Goal: Task Accomplishment & Management: Use online tool/utility

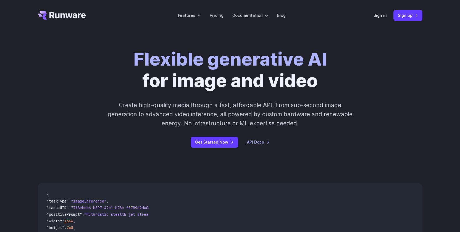
scroll to position [1, 0]
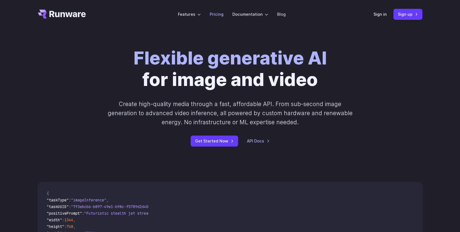
click at [214, 15] on link "Pricing" at bounding box center [216, 14] width 14 height 6
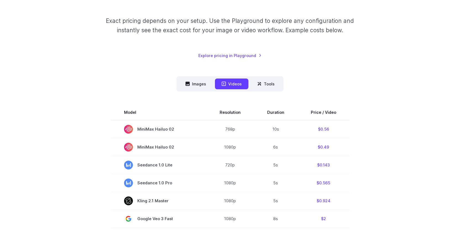
scroll to position [81, 0]
click at [195, 78] on nav "Images Videos Tools ****** ****** *****" at bounding box center [229, 83] width 107 height 15
click at [196, 81] on button "Images" at bounding box center [196, 83] width 34 height 11
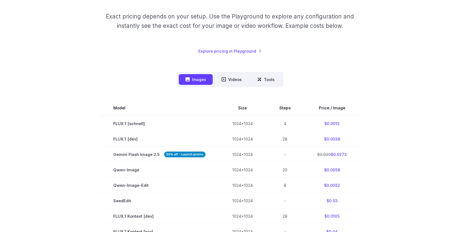
scroll to position [85, 0]
click at [240, 52] on link "Explore pricing in Playground" at bounding box center [229, 51] width 63 height 6
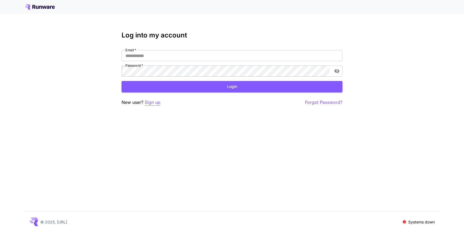
click at [155, 104] on p "Sign up" at bounding box center [153, 102] width 16 height 7
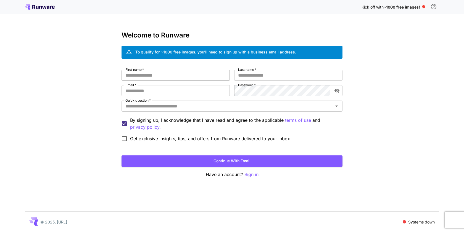
click at [172, 78] on input "First name   *" at bounding box center [175, 75] width 108 height 11
type input "******"
click at [258, 77] on input "Last name   *" at bounding box center [288, 75] width 108 height 11
click at [239, 75] on input "****" at bounding box center [288, 75] width 108 height 11
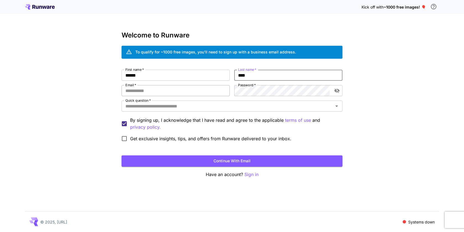
type input "****"
click at [183, 91] on input "Email   *" at bounding box center [175, 90] width 108 height 11
click at [183, 93] on input "Email   *" at bounding box center [175, 90] width 108 height 11
click at [139, 89] on input "**********" at bounding box center [175, 90] width 108 height 11
type input "**********"
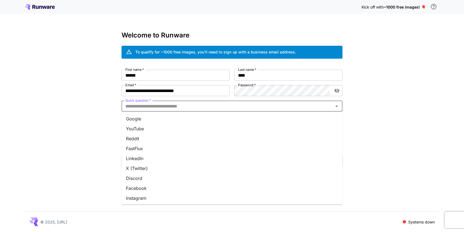
click at [213, 107] on input "Quick question   *" at bounding box center [227, 106] width 208 height 8
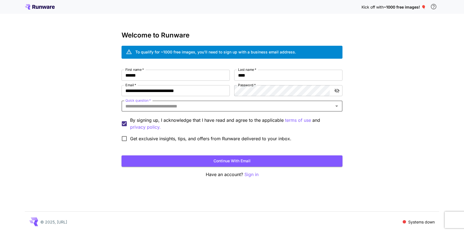
click at [243, 105] on input "Quick question   *" at bounding box center [227, 106] width 208 height 8
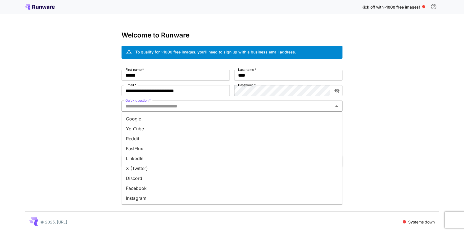
click at [228, 116] on li "Google" at bounding box center [231, 119] width 221 height 10
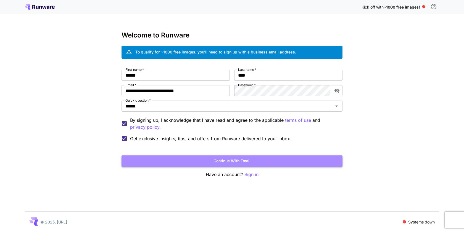
click at [242, 160] on button "Continue with email" at bounding box center [231, 161] width 221 height 11
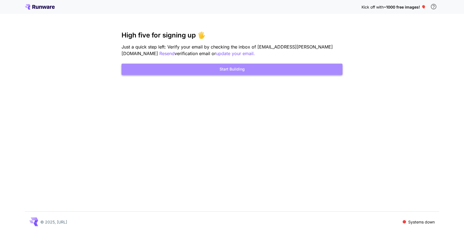
click at [229, 71] on button "Start Building" at bounding box center [231, 69] width 221 height 11
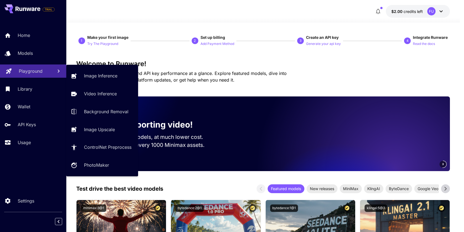
click at [28, 73] on p "Playground" at bounding box center [31, 71] width 24 height 7
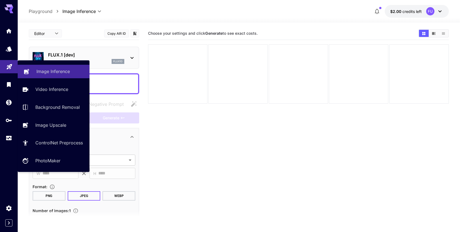
click at [54, 73] on p "Image Inference" at bounding box center [52, 71] width 33 height 7
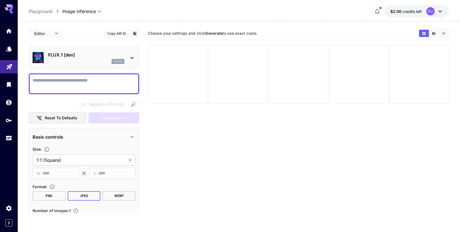
click at [129, 57] on icon at bounding box center [132, 58] width 7 height 7
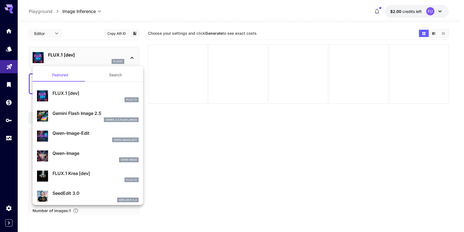
click at [87, 92] on p "FLUX.1 [dev]" at bounding box center [95, 93] width 86 height 7
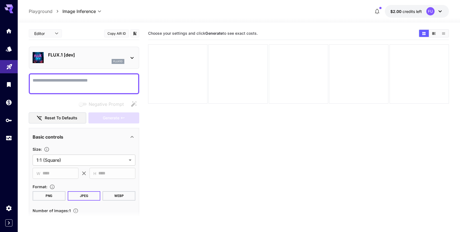
click at [51, 87] on textarea "Negative Prompt" at bounding box center [84, 83] width 103 height 13
paste textarea "**********"
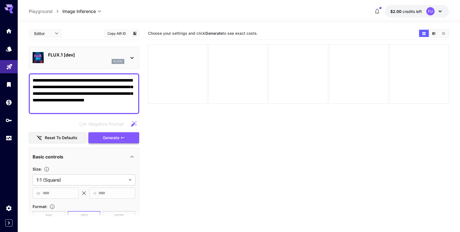
type textarea "**********"
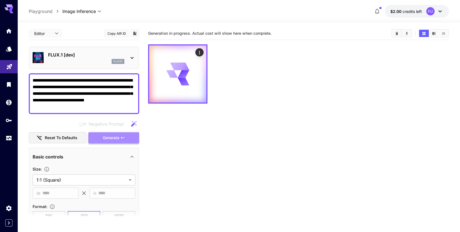
click at [114, 137] on span "Generate" at bounding box center [111, 138] width 17 height 7
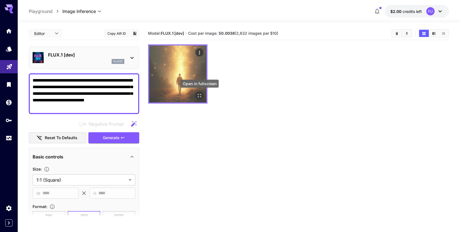
click at [198, 95] on icon "Open in fullscreen" at bounding box center [199, 95] width 3 height 3
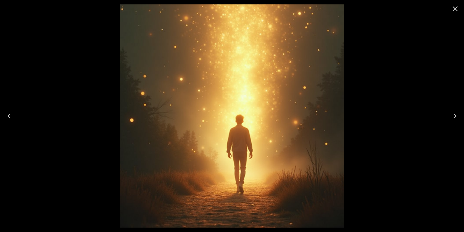
click at [453, 11] on icon "Close" at bounding box center [454, 8] width 5 height 5
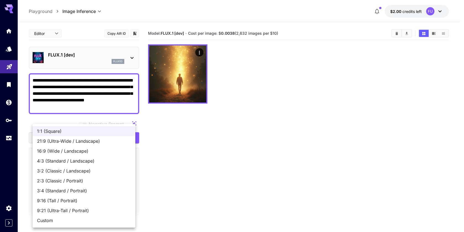
click at [104, 177] on body "**********" at bounding box center [232, 138] width 464 height 276
click at [72, 219] on span "Custom" at bounding box center [84, 220] width 94 height 7
type input "******"
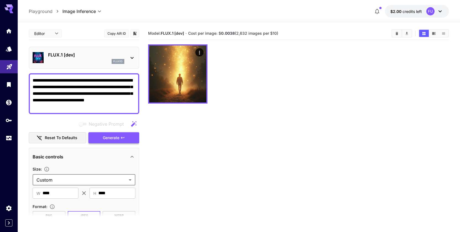
click at [120, 137] on icon "button" at bounding box center [122, 138] width 4 height 4
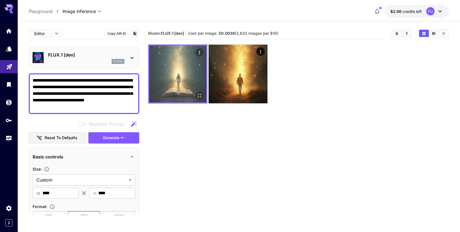
click at [188, 81] on img at bounding box center [177, 74] width 57 height 57
click at [201, 94] on icon "Open in fullscreen" at bounding box center [199, 95] width 3 height 3
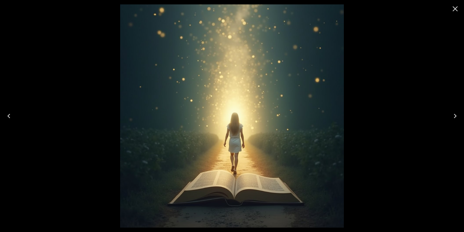
click at [457, 11] on icon "Close" at bounding box center [454, 8] width 5 height 5
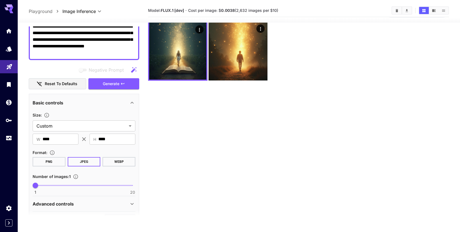
scroll to position [72, 0]
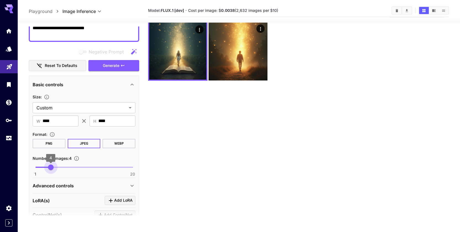
drag, startPoint x: 38, startPoint y: 166, endPoint x: 52, endPoint y: 164, distance: 14.2
click at [52, 165] on span "4" at bounding box center [51, 168] width 6 height 6
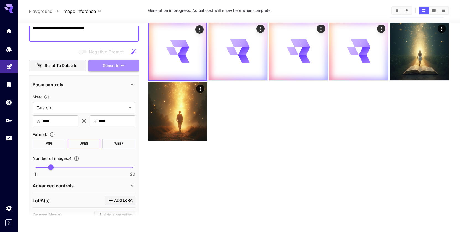
click at [116, 67] on span "Generate" at bounding box center [111, 65] width 17 height 7
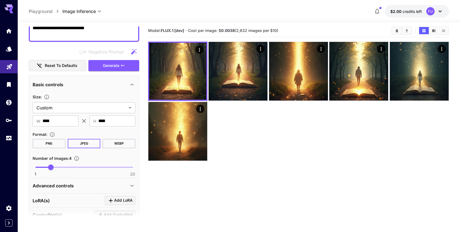
scroll to position [0, 0]
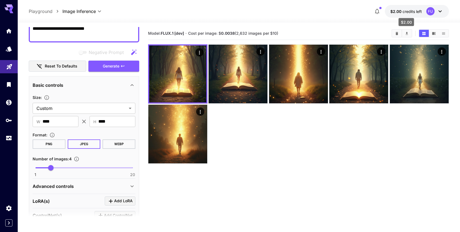
click at [393, 10] on span "$2.00" at bounding box center [396, 11] width 12 height 5
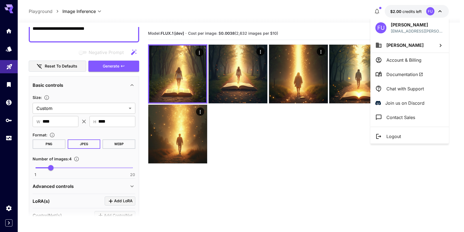
click at [405, 12] on div at bounding box center [232, 116] width 464 height 232
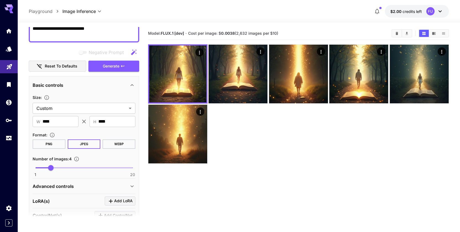
click at [380, 8] on span "button" at bounding box center [380, 8] width 2 height 2
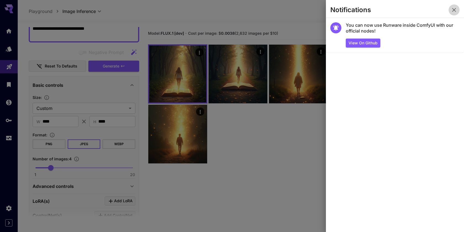
click at [455, 10] on icon "button" at bounding box center [453, 10] width 7 height 7
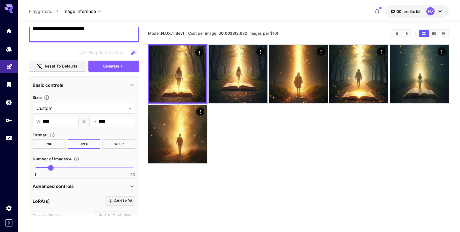
click at [439, 11] on icon at bounding box center [439, 11] width 7 height 7
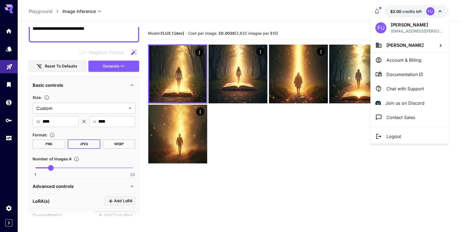
click at [256, 179] on div at bounding box center [232, 116] width 464 height 232
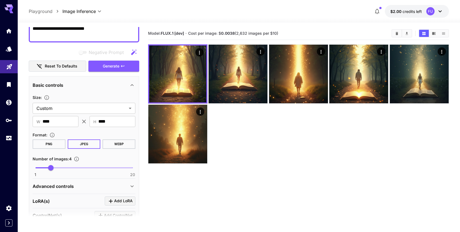
click at [375, 10] on icon "button" at bounding box center [377, 12] width 4 height 6
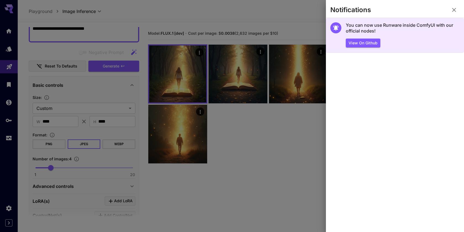
click at [369, 26] on h5 "You can now use Runware inside ComfyUI with our official nodes!" at bounding box center [403, 28] width 114 height 12
click at [365, 42] on button "View on Github" at bounding box center [363, 43] width 35 height 9
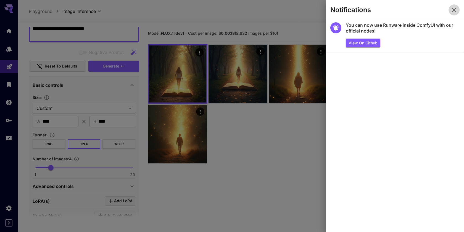
click at [452, 10] on icon "button" at bounding box center [453, 10] width 7 height 7
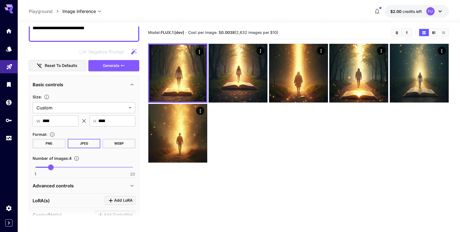
scroll to position [1, 0]
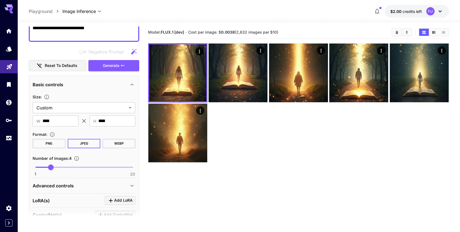
click at [128, 84] on div "Basic controls" at bounding box center [81, 84] width 96 height 7
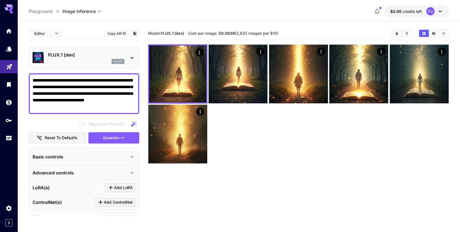
scroll to position [0, 0]
click at [127, 57] on div "FLUX.1 [dev] flux1d" at bounding box center [84, 57] width 103 height 17
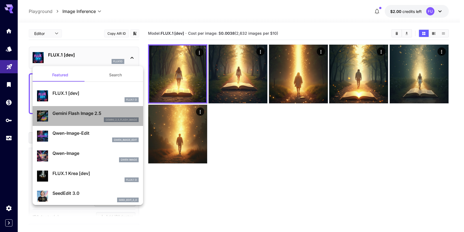
click at [95, 116] on p "Gemini Flash Image 2.5" at bounding box center [95, 113] width 86 height 7
type input "*"
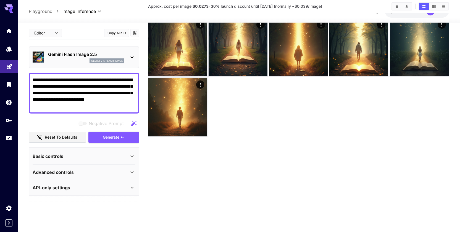
scroll to position [28, 0]
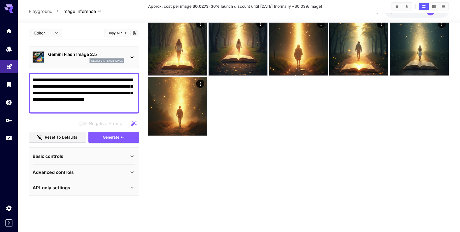
click at [125, 156] on div "Basic controls" at bounding box center [81, 156] width 96 height 7
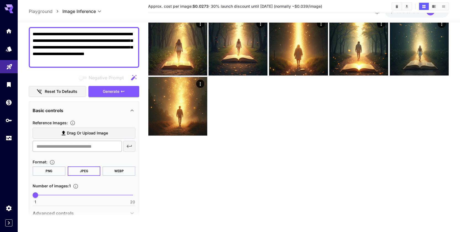
scroll to position [47, 0]
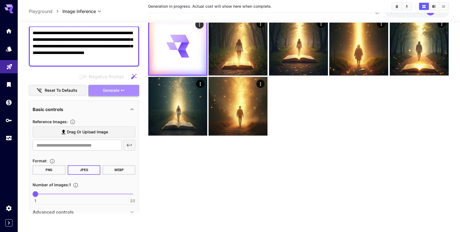
click at [123, 91] on icon "button" at bounding box center [122, 90] width 4 height 4
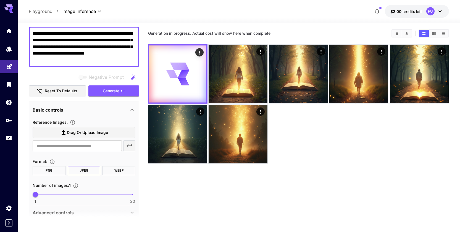
scroll to position [0, 0]
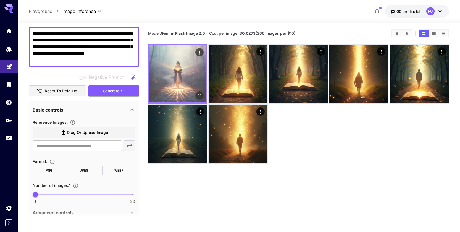
click at [192, 85] on img at bounding box center [177, 74] width 57 height 57
click at [199, 95] on icon "Open in fullscreen" at bounding box center [200, 96] width 6 height 6
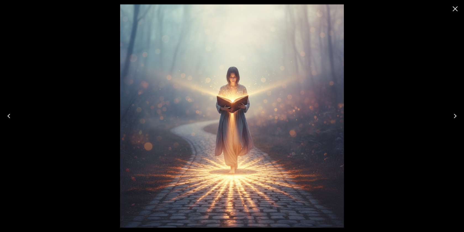
click at [454, 9] on icon "Close" at bounding box center [454, 8] width 5 height 5
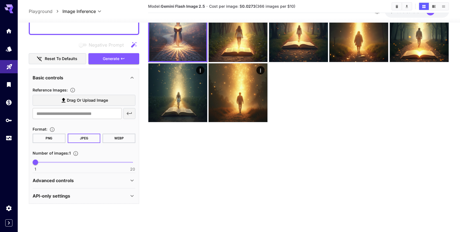
scroll to position [44, 0]
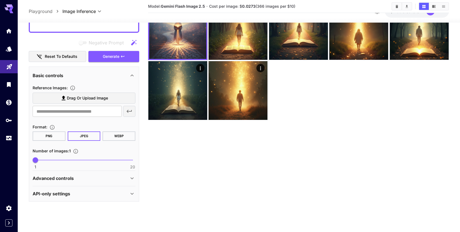
click at [114, 194] on div "API-only settings" at bounding box center [81, 194] width 96 height 7
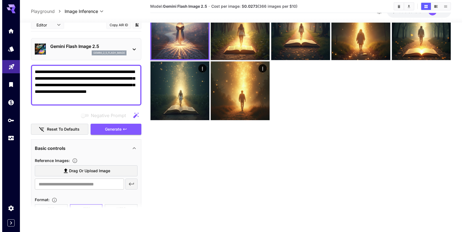
scroll to position [0, 0]
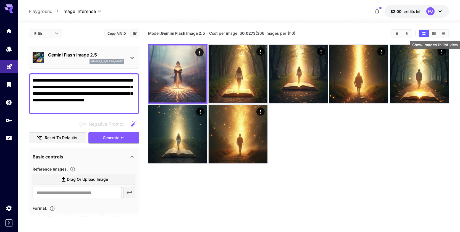
click at [443, 32] on icon "Show images in list view" at bounding box center [443, 33] width 4 height 4
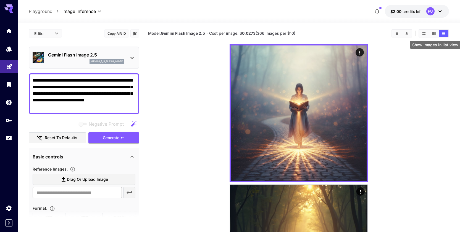
click at [443, 32] on icon "Show images in list view" at bounding box center [443, 33] width 4 height 4
click at [432, 34] on icon "Show images in video view" at bounding box center [434, 33] width 4 height 3
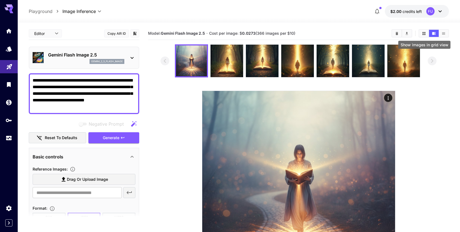
click at [422, 34] on icon "Show images in grid view" at bounding box center [423, 33] width 3 height 3
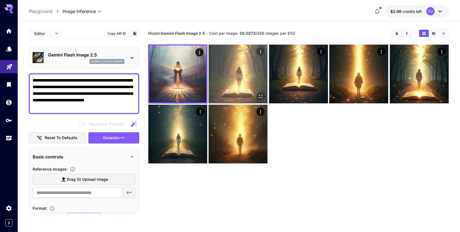
click at [248, 76] on img at bounding box center [237, 74] width 59 height 59
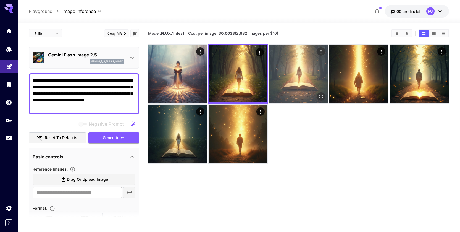
click at [285, 59] on img at bounding box center [298, 74] width 59 height 59
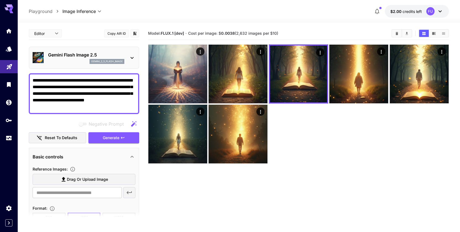
click at [132, 56] on icon at bounding box center [132, 58] width 7 height 7
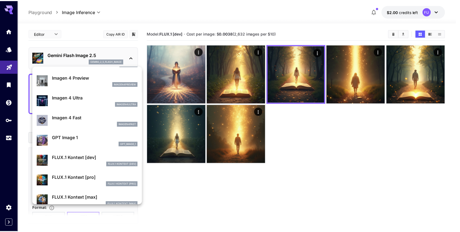
scroll to position [256, 0]
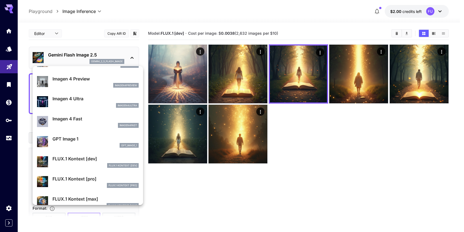
click at [76, 118] on p "Imagen 4 Fast" at bounding box center [95, 119] width 86 height 7
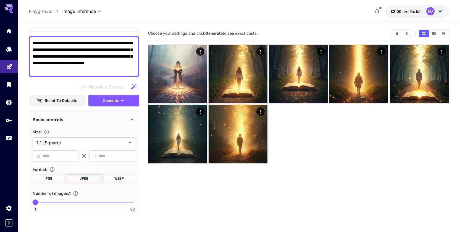
scroll to position [56, 0]
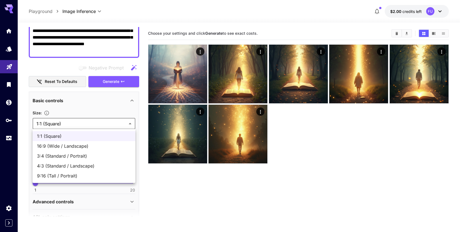
click at [108, 124] on body "**********" at bounding box center [232, 138] width 464 height 276
click at [76, 106] on div at bounding box center [232, 116] width 464 height 232
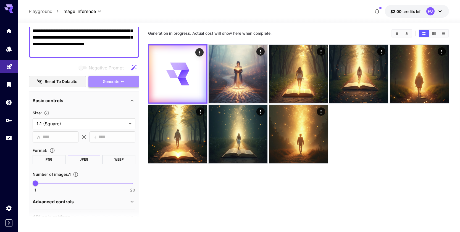
click at [111, 82] on span "Generate" at bounding box center [111, 81] width 17 height 7
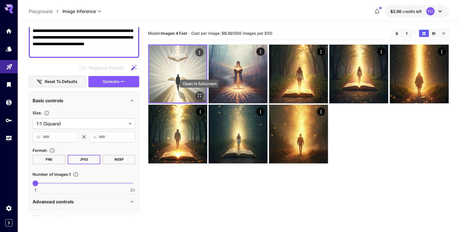
click at [200, 95] on icon "Open in fullscreen" at bounding box center [200, 96] width 6 height 6
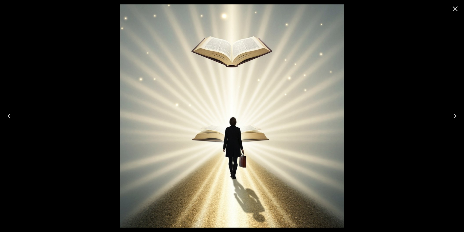
click at [459, 6] on button "Close" at bounding box center [454, 8] width 13 height 13
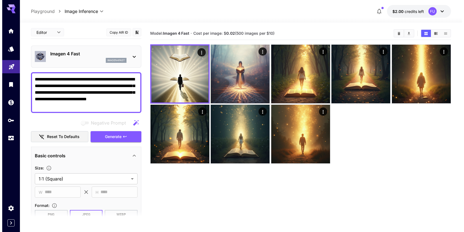
scroll to position [0, 0]
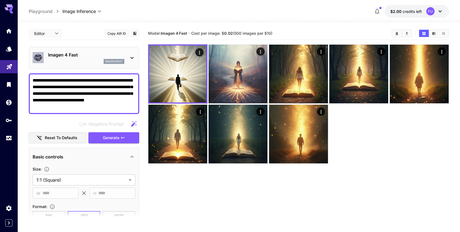
click at [132, 55] on icon at bounding box center [132, 58] width 7 height 7
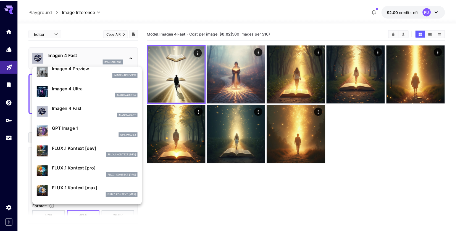
scroll to position [268, 0]
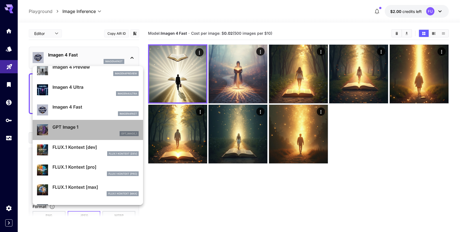
click at [91, 130] on p "GPT Image 1" at bounding box center [95, 127] width 86 height 7
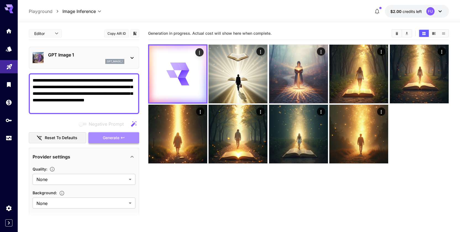
click at [120, 137] on button "Generate" at bounding box center [113, 137] width 51 height 11
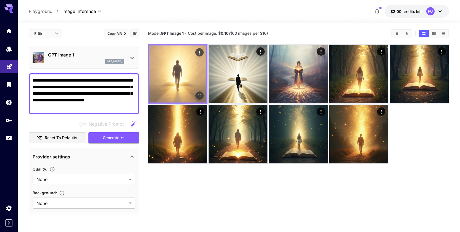
click at [181, 73] on img at bounding box center [177, 74] width 57 height 57
click at [197, 95] on icon "Open in fullscreen" at bounding box center [200, 96] width 6 height 6
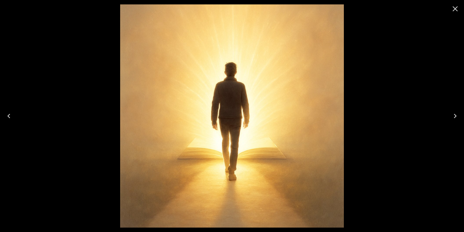
click at [454, 11] on icon "Close" at bounding box center [454, 8] width 9 height 9
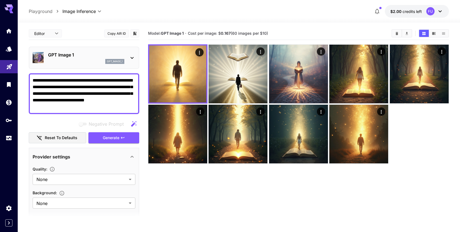
click at [132, 60] on icon at bounding box center [132, 58] width 7 height 7
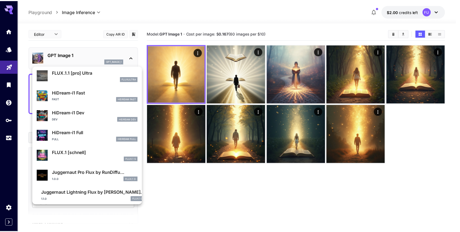
scroll to position [426, 0]
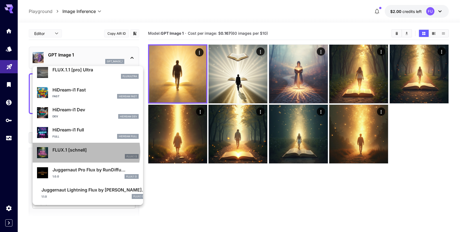
click at [81, 152] on p "FLUX.1 [schnell]" at bounding box center [95, 150] width 86 height 7
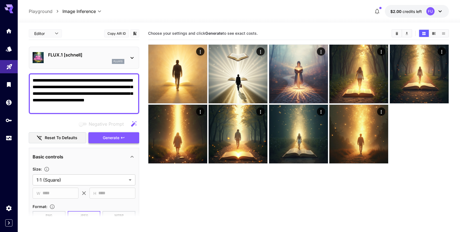
click at [109, 142] on button "Generate" at bounding box center [113, 137] width 51 height 11
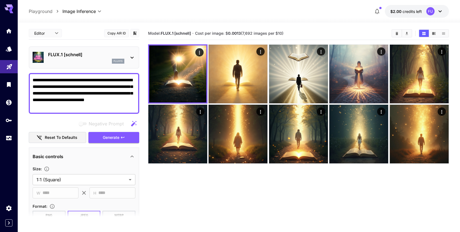
scroll to position [0, 0]
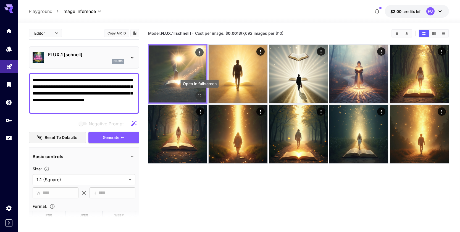
click at [198, 95] on icon "Open in fullscreen" at bounding box center [200, 96] width 6 height 6
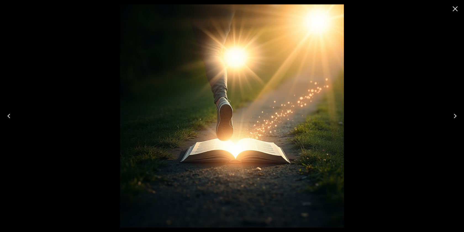
click at [457, 11] on icon "Close" at bounding box center [454, 8] width 5 height 5
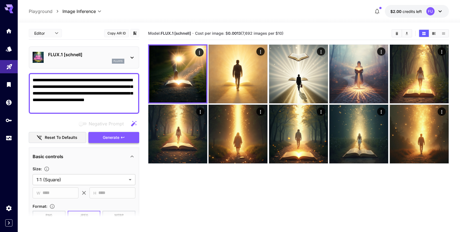
click at [110, 137] on span "Generate" at bounding box center [111, 137] width 17 height 7
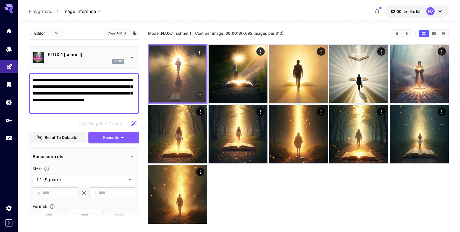
click at [184, 71] on img at bounding box center [177, 74] width 57 height 57
click at [200, 95] on icon "Open in fullscreen" at bounding box center [200, 96] width 6 height 6
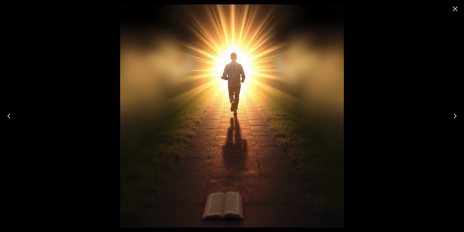
click at [459, 8] on button "Close" at bounding box center [454, 8] width 13 height 13
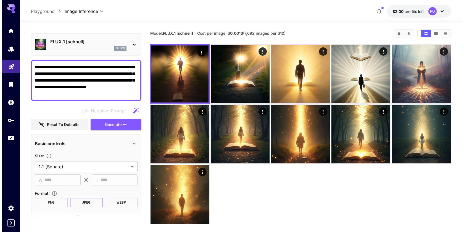
scroll to position [0, 0]
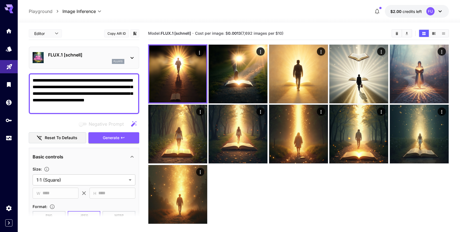
click at [130, 57] on icon at bounding box center [132, 58] width 7 height 7
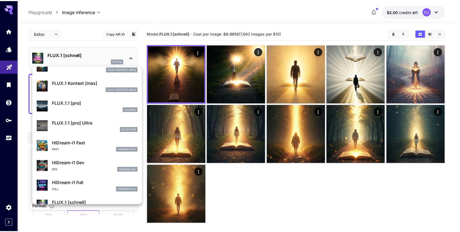
scroll to position [373, 0]
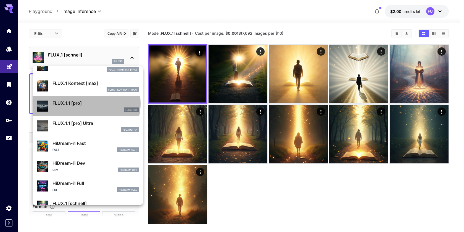
click at [84, 104] on p "FLUX.1.1 [pro]" at bounding box center [95, 103] width 86 height 7
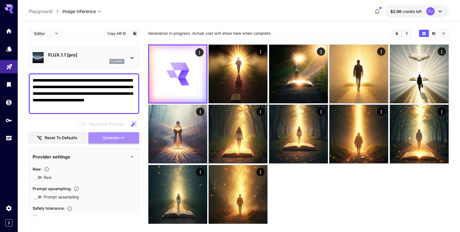
click at [112, 136] on span "Generate" at bounding box center [111, 138] width 17 height 7
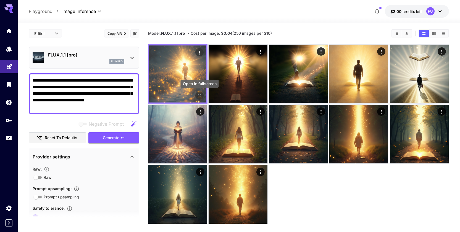
click at [201, 95] on icon "Open in fullscreen" at bounding box center [200, 96] width 6 height 6
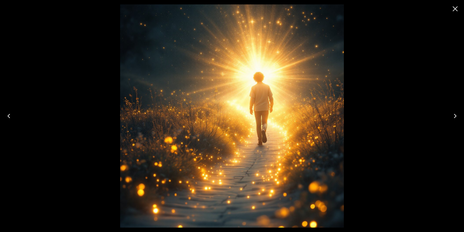
click at [454, 9] on icon "Close" at bounding box center [454, 8] width 5 height 5
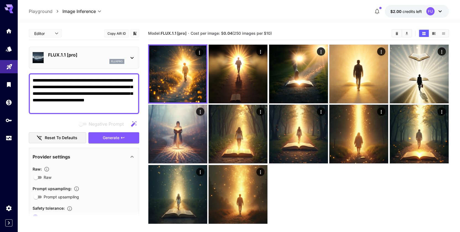
click at [131, 57] on icon at bounding box center [131, 58] width 3 height 2
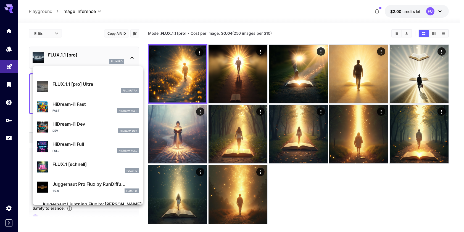
scroll to position [426, 0]
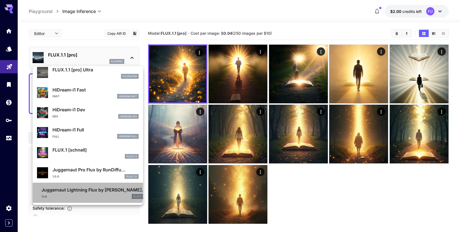
click at [87, 190] on p "Juggernaut Lightning Flux by [PERSON_NAME]..." at bounding box center [93, 190] width 104 height 7
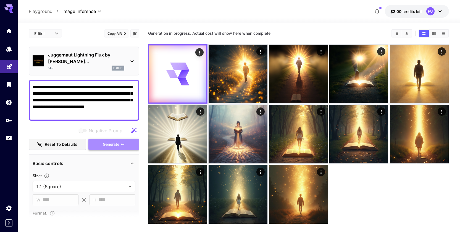
click at [110, 141] on span "Generate" at bounding box center [111, 144] width 17 height 7
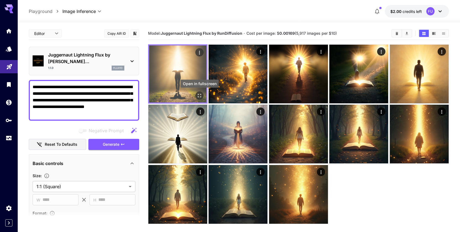
click at [198, 94] on icon "Open in fullscreen" at bounding box center [199, 95] width 3 height 3
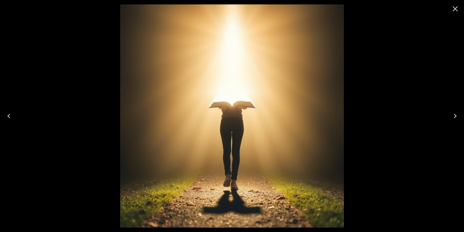
click at [457, 10] on icon "Close" at bounding box center [454, 8] width 5 height 5
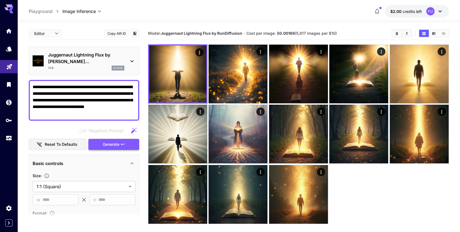
click at [120, 139] on button "Generate" at bounding box center [113, 144] width 51 height 11
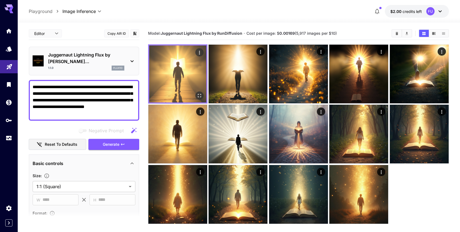
click at [200, 94] on icon "Open in fullscreen" at bounding box center [200, 96] width 6 height 6
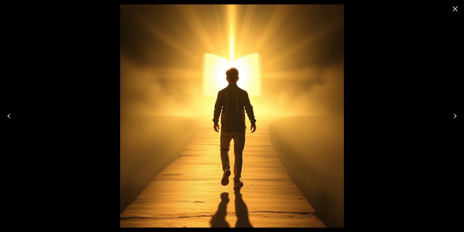
click at [455, 9] on icon "Close" at bounding box center [454, 8] width 5 height 5
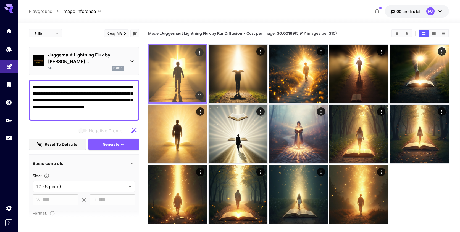
click at [179, 81] on img at bounding box center [177, 74] width 57 height 57
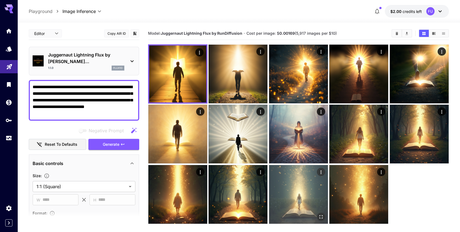
click at [299, 198] on img at bounding box center [298, 194] width 59 height 59
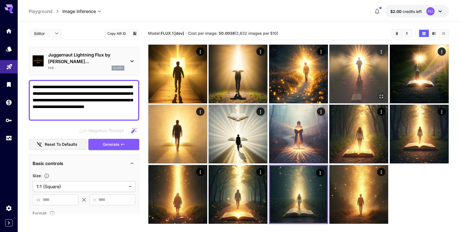
click at [353, 72] on img at bounding box center [358, 74] width 59 height 59
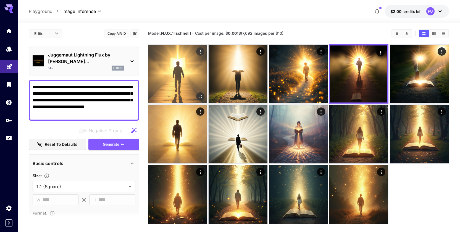
click at [166, 75] on img at bounding box center [177, 74] width 59 height 59
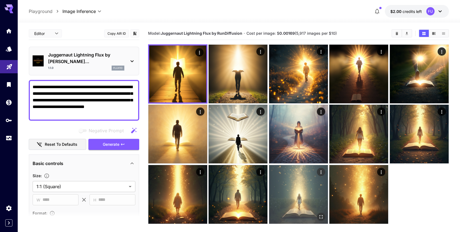
click at [309, 186] on img at bounding box center [298, 194] width 59 height 59
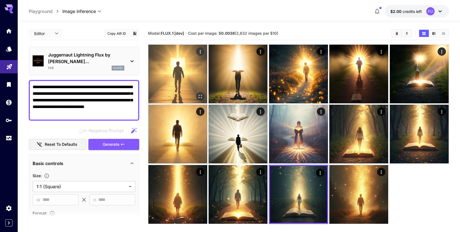
click at [173, 74] on img at bounding box center [177, 74] width 59 height 59
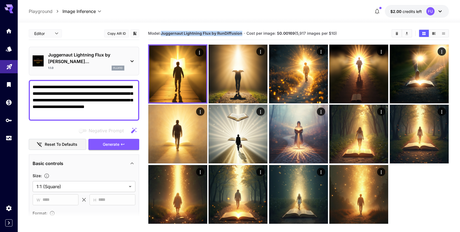
drag, startPoint x: 242, startPoint y: 33, endPoint x: 163, endPoint y: 33, distance: 79.5
click at [163, 33] on section "Model: Juggernaut Lightning Flux by RunDiffusion · Cost per image: $ 0.00169 (5…" at bounding box center [267, 33] width 239 height 7
copy b "Juggernaut Lightning Flux by RunDiffusion"
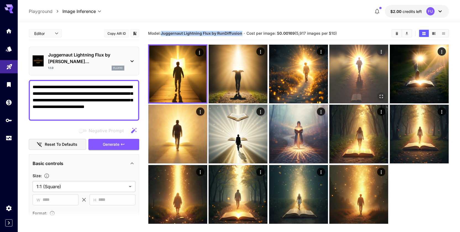
click at [349, 79] on img at bounding box center [358, 74] width 59 height 59
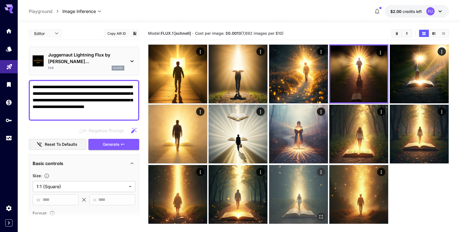
click at [299, 192] on img at bounding box center [298, 194] width 59 height 59
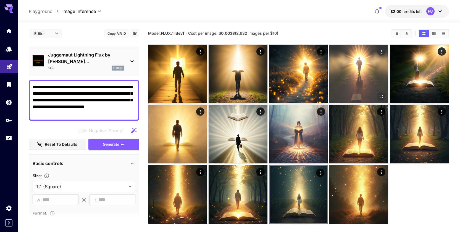
click at [362, 89] on img at bounding box center [358, 74] width 59 height 59
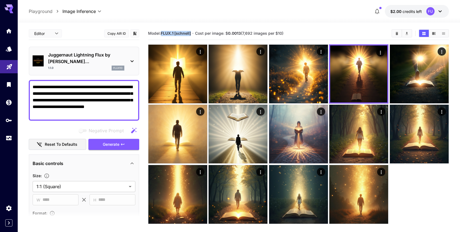
drag, startPoint x: 192, startPoint y: 34, endPoint x: 162, endPoint y: 32, distance: 30.7
click at [162, 32] on section "Model: FLUX.1 [[PERSON_NAME]] · Cost per image: $ 0.0013 (7,692 images per $10)" at bounding box center [267, 33] width 239 height 7
copy b "FLUX.1 [schnell]"
click at [134, 58] on icon at bounding box center [132, 61] width 7 height 7
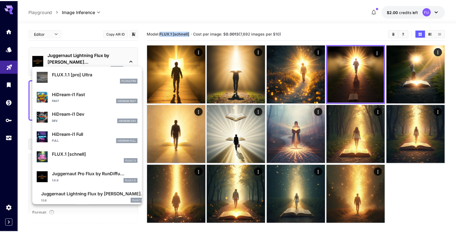
scroll to position [527, 0]
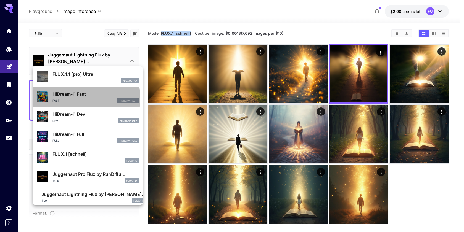
click at [74, 98] on div "HiDream-i1 Fast Fast HiDream Fast" at bounding box center [95, 97] width 86 height 12
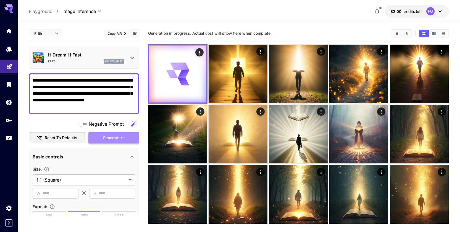
click at [114, 137] on span "Generate" at bounding box center [111, 138] width 17 height 7
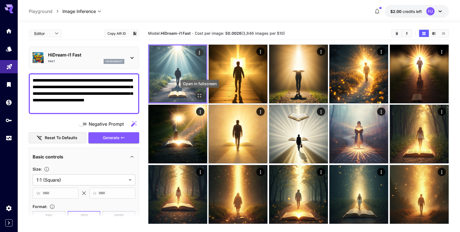
click at [198, 95] on icon "Open in fullscreen" at bounding box center [199, 95] width 3 height 3
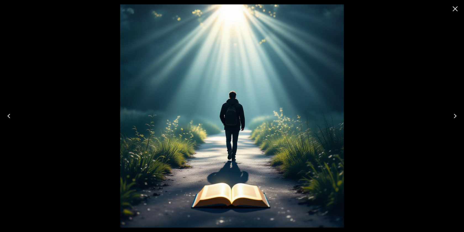
click at [454, 9] on icon "Close" at bounding box center [454, 8] width 5 height 5
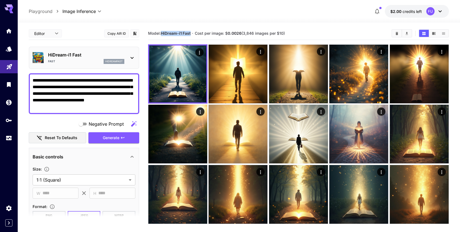
drag, startPoint x: 192, startPoint y: 34, endPoint x: 162, endPoint y: 35, distance: 29.8
click at [162, 35] on section "Model: HiDream-i1 Fast · Cost per image: $ 0.0026 (3,846 images per $10)" at bounding box center [267, 33] width 239 height 7
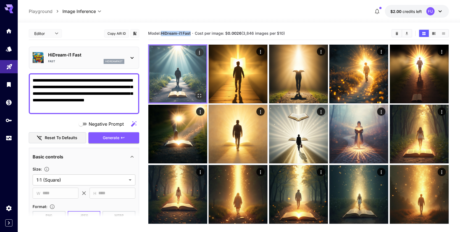
copy b "HiDream-i1 Fast"
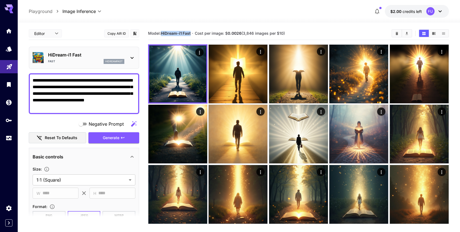
click at [132, 59] on icon at bounding box center [131, 58] width 3 height 2
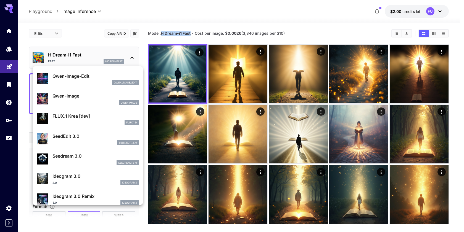
scroll to position [59, 0]
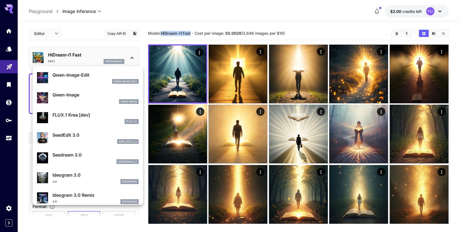
click at [104, 94] on p "Qwen-Image" at bounding box center [95, 95] width 86 height 7
type input "**"
type input "***"
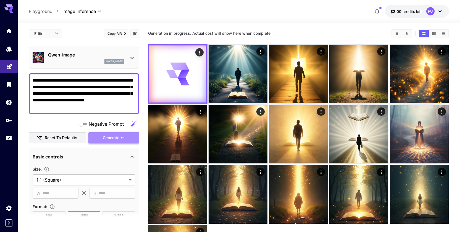
click at [112, 136] on span "Generate" at bounding box center [111, 138] width 17 height 7
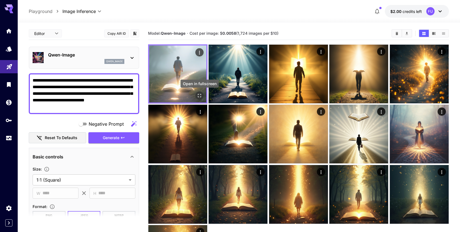
click at [198, 95] on icon "Open in fullscreen" at bounding box center [200, 96] width 6 height 6
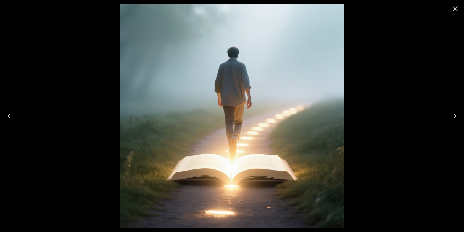
click at [452, 7] on icon "Close" at bounding box center [454, 8] width 9 height 9
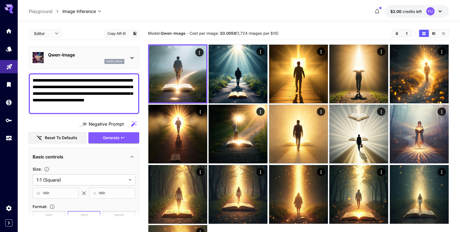
click at [130, 56] on icon at bounding box center [132, 58] width 7 height 7
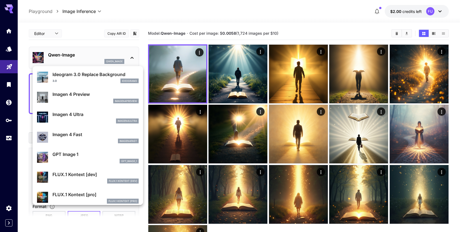
scroll to position [240, 0]
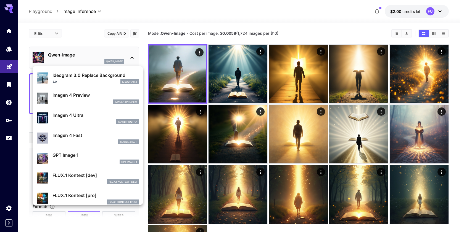
click at [104, 102] on div "imagen4preview" at bounding box center [95, 102] width 86 height 5
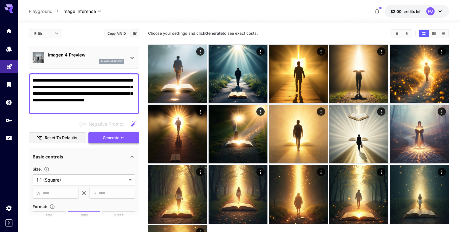
click at [110, 137] on span "Generate" at bounding box center [111, 138] width 17 height 7
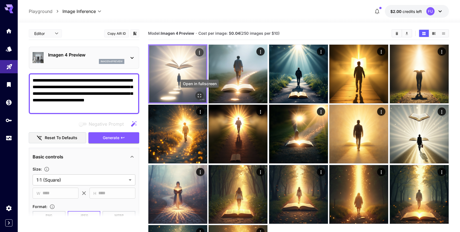
click at [198, 96] on icon "Open in fullscreen" at bounding box center [200, 96] width 6 height 6
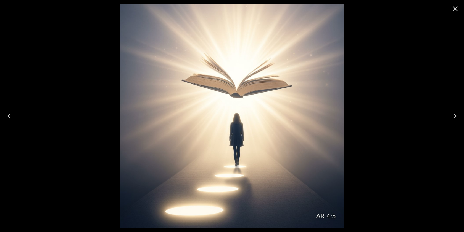
click at [457, 7] on icon "Close" at bounding box center [454, 8] width 5 height 5
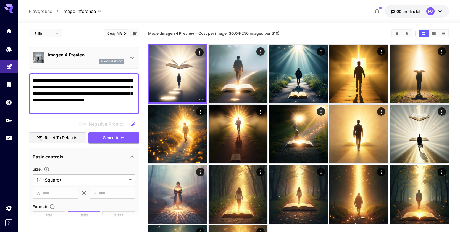
click at [133, 58] on icon at bounding box center [131, 58] width 3 height 2
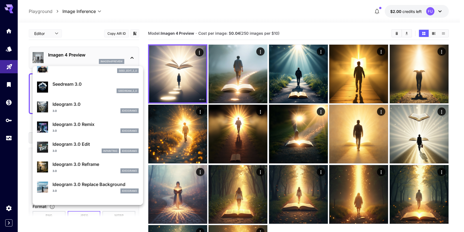
scroll to position [132, 0]
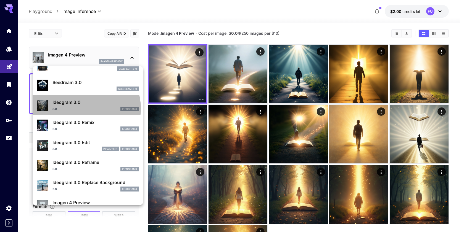
click at [83, 108] on div "3.0 ideogram3" at bounding box center [95, 109] width 86 height 5
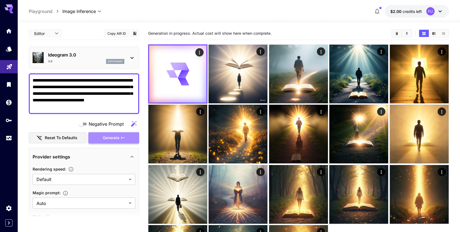
click at [115, 137] on span "Generate" at bounding box center [111, 138] width 17 height 7
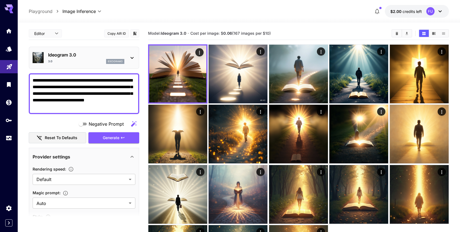
click at [132, 58] on icon at bounding box center [131, 58] width 3 height 2
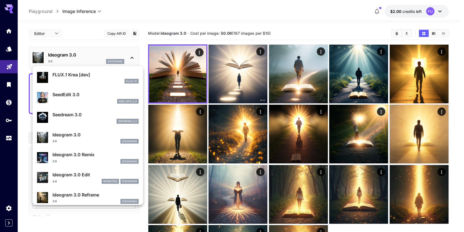
scroll to position [100, 0]
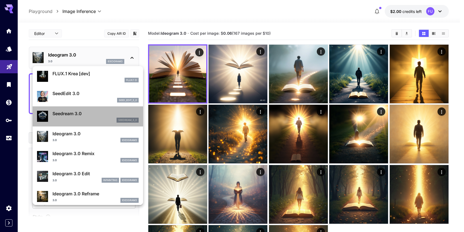
click at [102, 117] on div "Seedream 3.0 seedream_3_0" at bounding box center [95, 116] width 86 height 12
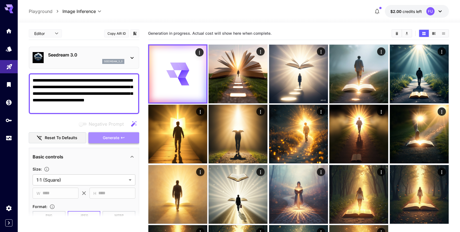
click at [111, 137] on span "Generate" at bounding box center [111, 138] width 17 height 7
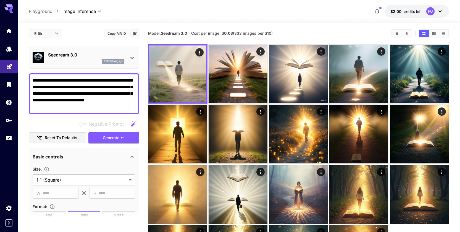
click at [132, 58] on icon at bounding box center [132, 58] width 7 height 7
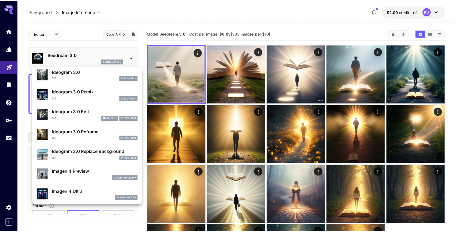
scroll to position [15, 0]
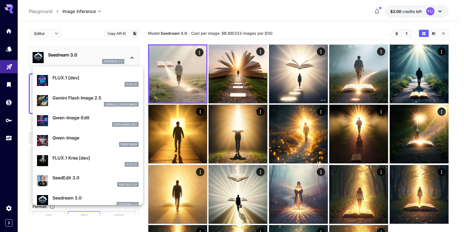
click at [365, 145] on div at bounding box center [232, 116] width 464 height 232
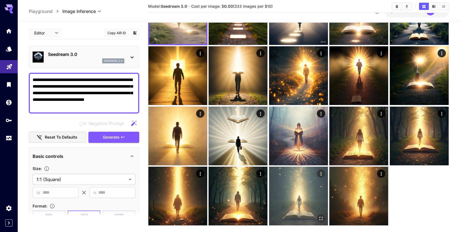
scroll to position [69, 0]
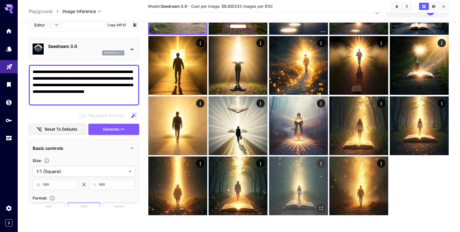
click at [313, 180] on img at bounding box center [298, 186] width 59 height 59
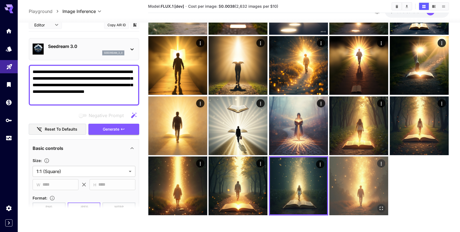
click at [368, 198] on img at bounding box center [358, 186] width 59 height 59
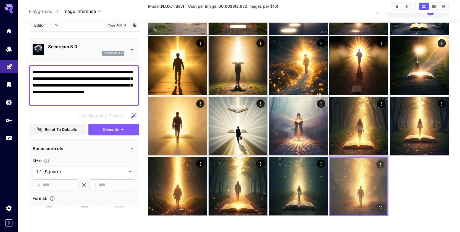
scroll to position [57, 0]
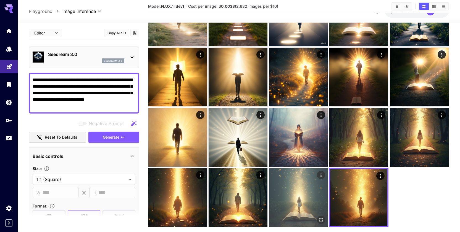
click at [306, 204] on img at bounding box center [298, 197] width 59 height 59
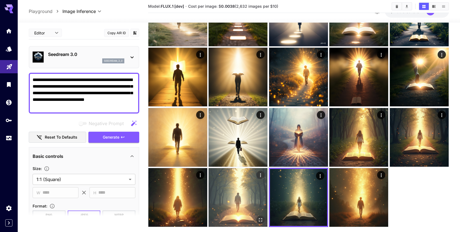
click at [252, 198] on img at bounding box center [237, 197] width 59 height 59
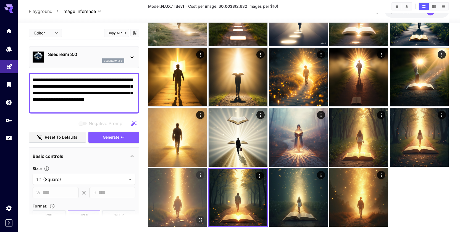
click at [180, 192] on img at bounding box center [177, 197] width 59 height 59
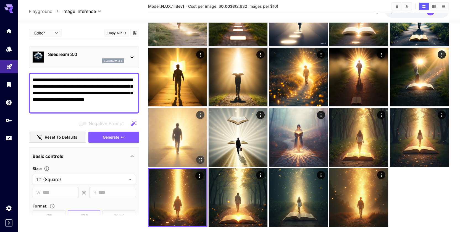
click at [176, 152] on img at bounding box center [177, 137] width 59 height 59
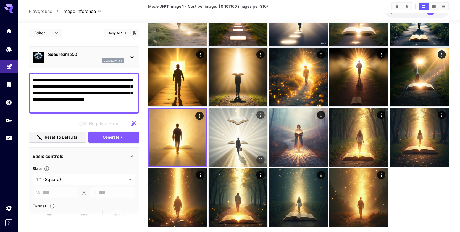
click at [221, 150] on img at bounding box center [237, 137] width 59 height 59
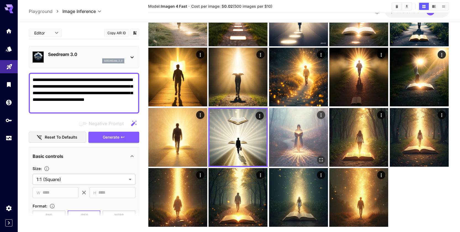
click at [313, 144] on img at bounding box center [298, 137] width 59 height 59
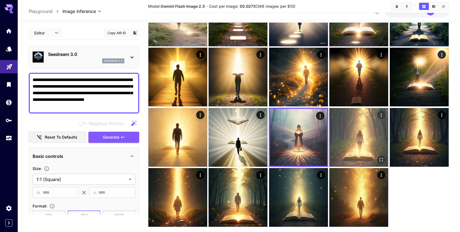
click at [376, 141] on img at bounding box center [358, 137] width 59 height 59
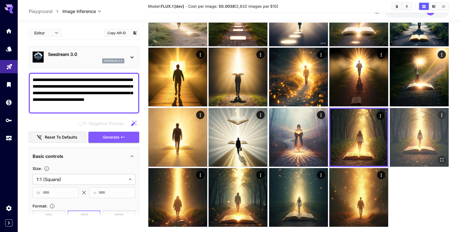
click at [434, 141] on img at bounding box center [418, 137] width 59 height 59
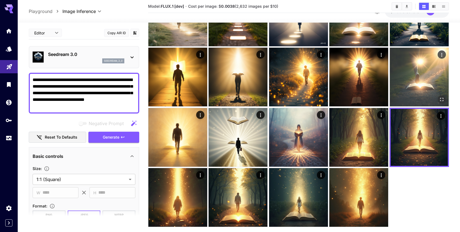
click at [423, 87] on img at bounding box center [418, 77] width 59 height 59
